Goal: Entertainment & Leisure: Consume media (video, audio)

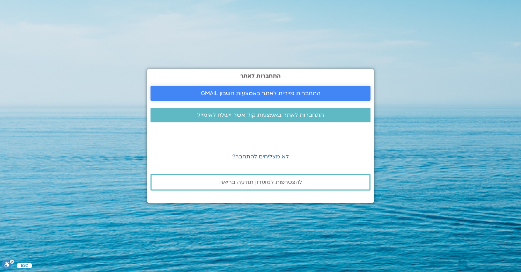
click at [248, 92] on span "התחברות מיידית לאתר באמצעות חשבון GMAIL" at bounding box center [261, 93] width 120 height 6
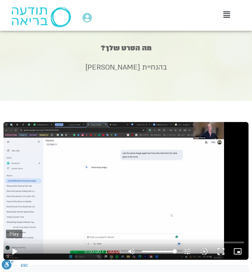
click at [13, 251] on button "play_arrow" at bounding box center [14, 251] width 17 height 17
click at [15, 249] on button "pause" at bounding box center [14, 251] width 17 height 17
click at [15, 250] on button "play_arrow" at bounding box center [14, 251] width 17 height 17
click at [15, 230] on div "Skip Ad 1:58 pause 0:00:18 / 1:33:08 volume_up Mute tune Resolution Auto 720p s…" at bounding box center [125, 191] width 245 height 138
click at [189, 249] on icon "tune" at bounding box center [187, 251] width 8 height 8
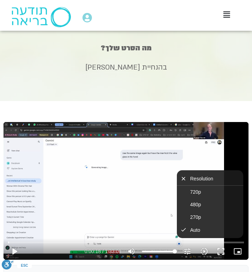
click at [188, 249] on icon "tune" at bounding box center [187, 251] width 8 height 8
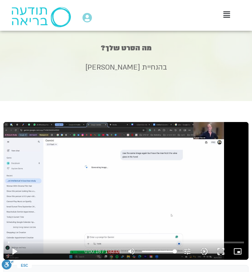
click at [200, 252] on icon "slow_motion_video" at bounding box center [204, 251] width 8 height 8
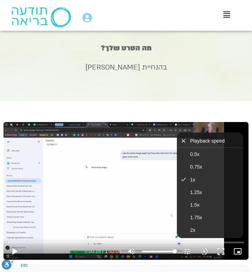
click at [15, 253] on button "play_arrow" at bounding box center [14, 251] width 17 height 17
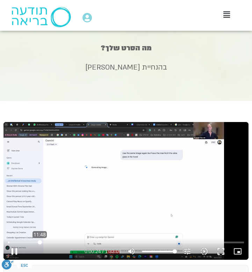
click at [39, 242] on input "Seek" at bounding box center [126, 242] width 236 height 4
click at [15, 251] on button "pause" at bounding box center [14, 251] width 17 height 17
type input "723.600861"
click at [217, 51] on h1 "מה הסרט שלך?" at bounding box center [126, 48] width 252 height 14
click at [228, 12] on icon at bounding box center [226, 15] width 7 height 8
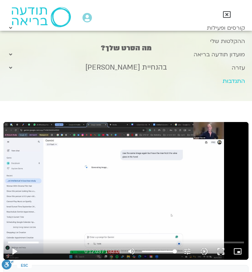
click at [177, 78] on link "התנדבות" at bounding box center [123, 80] width 252 height 13
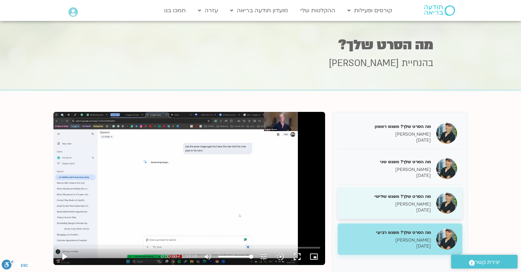
click at [415, 205] on p "[PERSON_NAME]" at bounding box center [387, 204] width 88 height 6
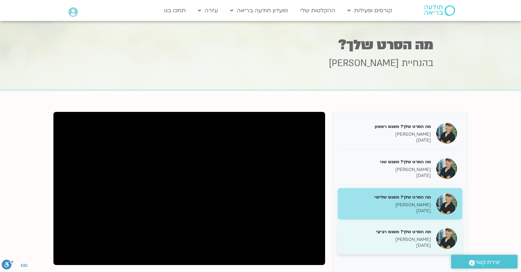
click at [406, 237] on p "[PERSON_NAME]" at bounding box center [387, 240] width 88 height 6
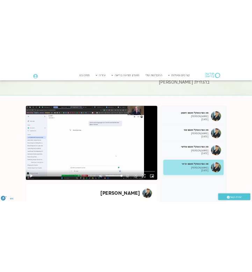
scroll to position [40, 0]
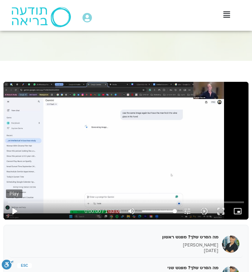
click at [15, 211] on button "play_arrow" at bounding box center [14, 211] width 17 height 17
click at [14, 210] on button "pause" at bounding box center [14, 211] width 17 height 17
type input "4.572253"
click at [15, 209] on button "play_arrow" at bounding box center [14, 211] width 17 height 17
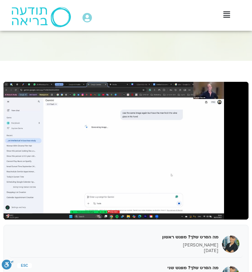
click at [6, 203] on button "pause" at bounding box center [14, 211] width 17 height 17
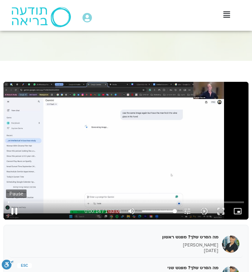
click at [12, 212] on button "pause" at bounding box center [14, 211] width 17 height 17
type input "14.431029"
click at [15, 212] on button "play_arrow" at bounding box center [14, 211] width 17 height 17
type input "5.042448"
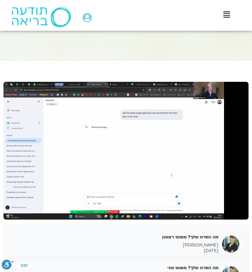
click at [6, 203] on button "pause" at bounding box center [14, 211] width 17 height 17
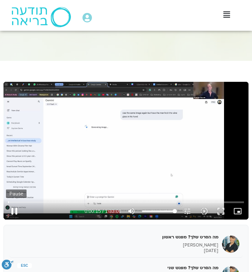
click at [14, 208] on button "pause" at bounding box center [14, 211] width 17 height 17
type input "16.016603"
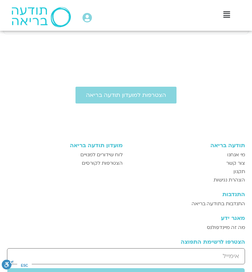
scroll to position [415, 0]
